Goal: Task Accomplishment & Management: Use online tool/utility

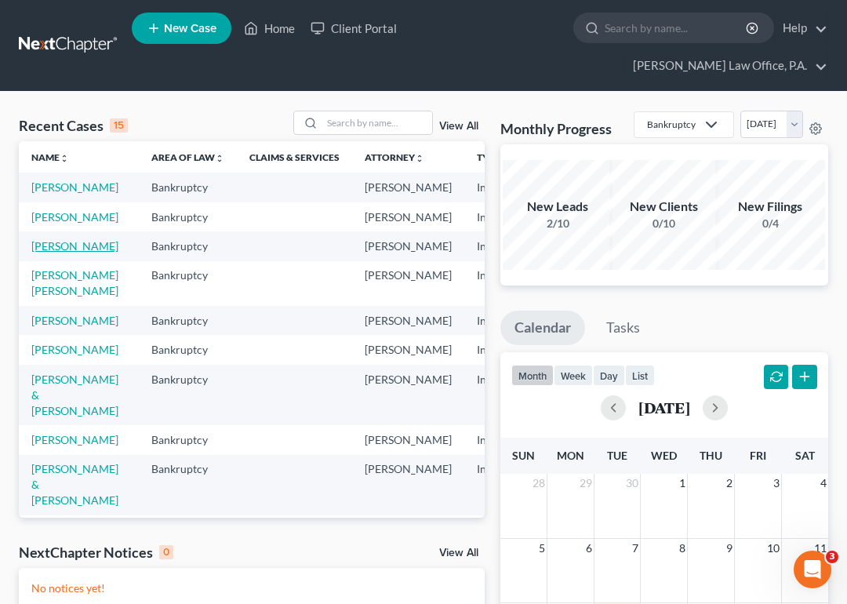
click at [103, 248] on link "[PERSON_NAME]" at bounding box center [74, 245] width 87 height 13
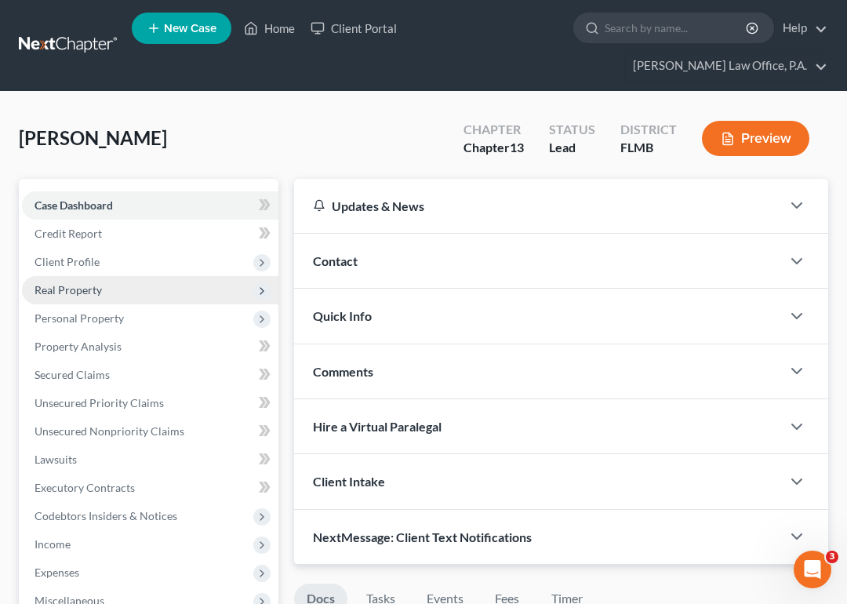
click at [133, 276] on span "Real Property" at bounding box center [150, 290] width 257 height 28
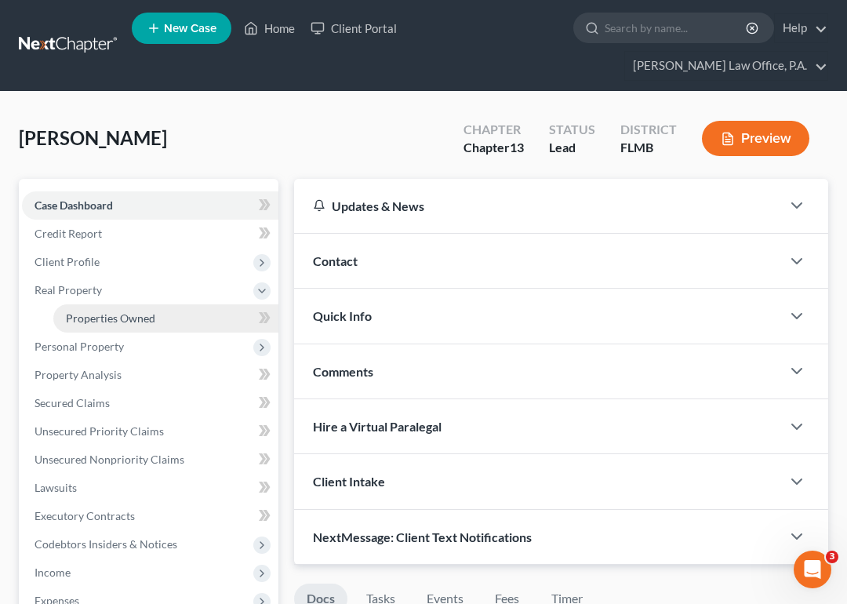
click at [147, 304] on link "Properties Owned" at bounding box center [165, 318] width 225 height 28
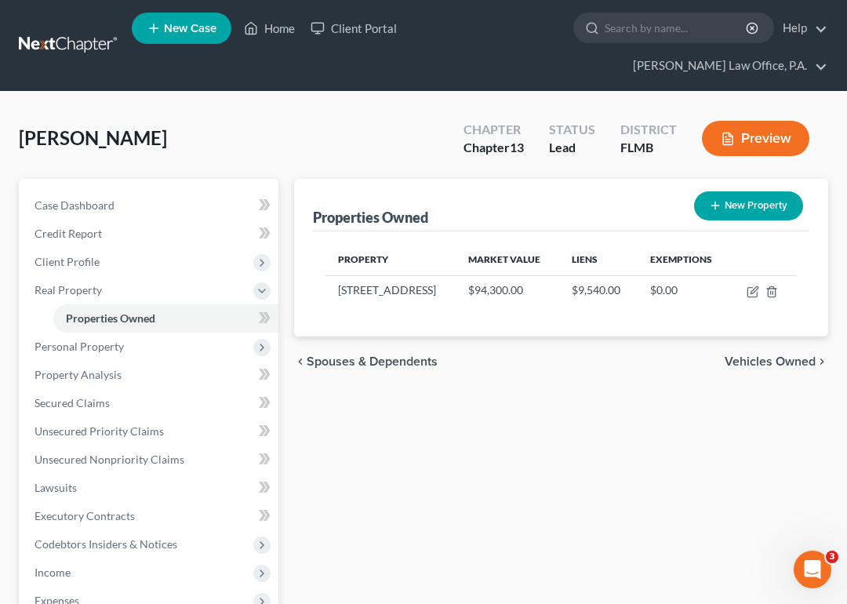
drag, startPoint x: 752, startPoint y: 260, endPoint x: 777, endPoint y: 224, distance: 44.6
click at [777, 244] on th at bounding box center [763, 259] width 67 height 31
click at [90, 255] on span "Client Profile" at bounding box center [67, 261] width 65 height 13
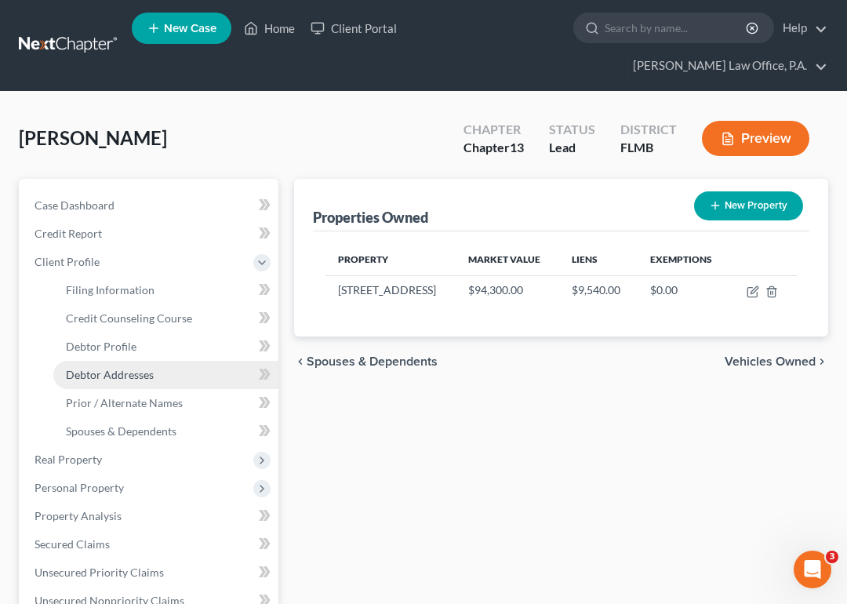
click at [141, 368] on span "Debtor Addresses" at bounding box center [110, 374] width 88 height 13
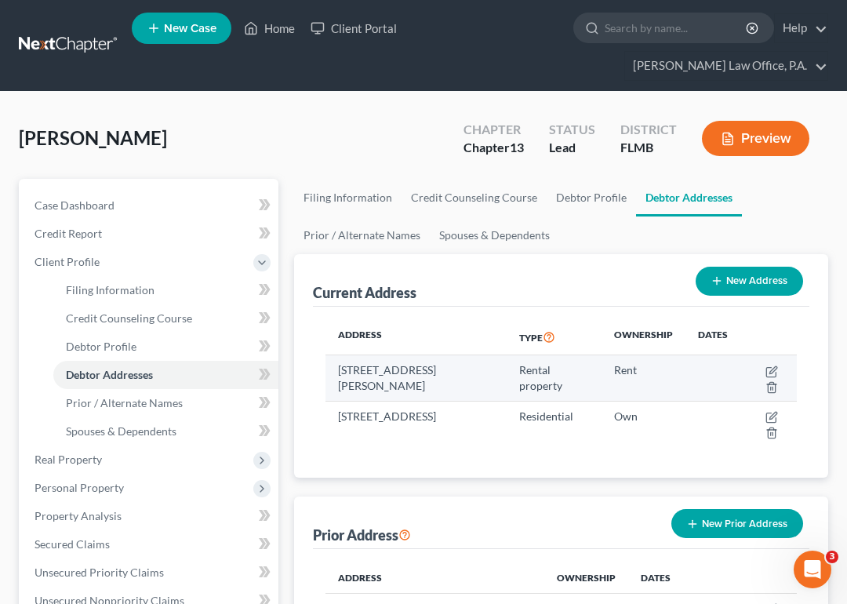
drag, startPoint x: 410, startPoint y: 361, endPoint x: 338, endPoint y: 337, distance: 75.2
click at [338, 355] on td "[STREET_ADDRESS][PERSON_NAME]" at bounding box center [417, 378] width 182 height 46
copy td "[STREET_ADDRESS][PERSON_NAME]"
